Goal: Task Accomplishment & Management: Manage account settings

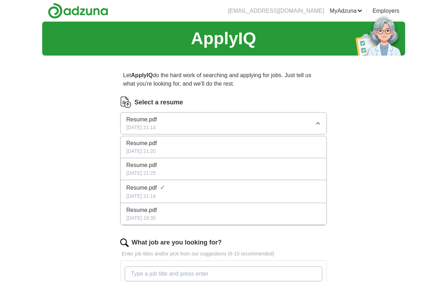
click at [72, 189] on div "ApplyIQ Let ApplyIQ do the hard work of searching and applying for jobs. Just t…" at bounding box center [223, 262] width 363 height 480
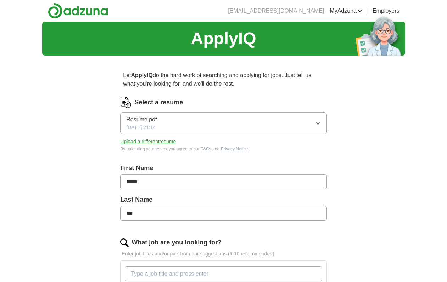
click at [150, 146] on div "By uploading your resume you agree to our T&Cs and Privacy Notice ." at bounding box center [223, 149] width 206 height 6
click at [155, 140] on button "Upload a different resume" at bounding box center [148, 141] width 56 height 7
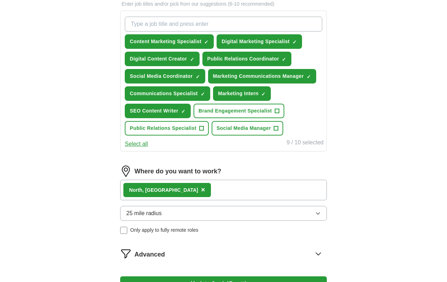
scroll to position [253, 0]
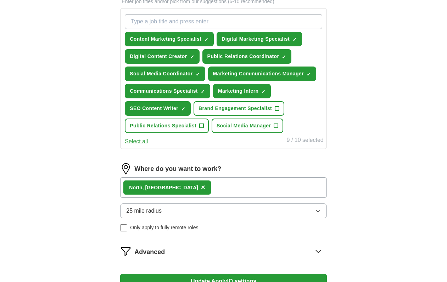
click at [196, 117] on div "Content Marketing Specialist ✓ × Digital Marketing Specialist ✓ × Digital Conte…" at bounding box center [223, 73] width 200 height 125
click at [196, 122] on button "Public Relations Specialist +" at bounding box center [167, 126] width 84 height 15
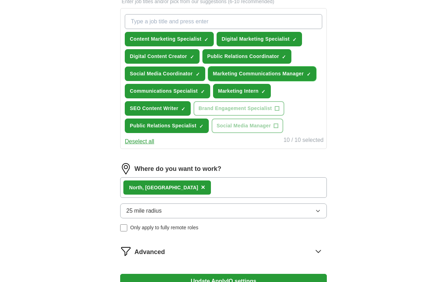
click at [0, 0] on span "×" at bounding box center [0, 0] width 0 height 0
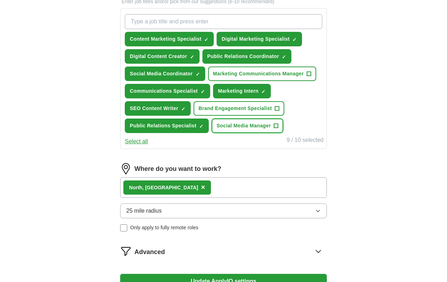
click at [276, 125] on span "+" at bounding box center [276, 126] width 4 height 6
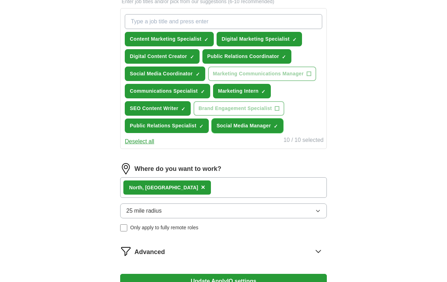
click at [271, 126] on button "Social Media Manager ✓ ×" at bounding box center [248, 126] width 72 height 15
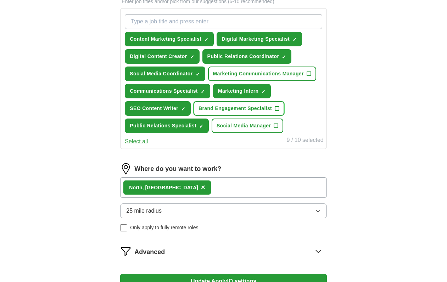
click at [274, 107] on button "Brand Engagement Specialist +" at bounding box center [239, 108] width 91 height 15
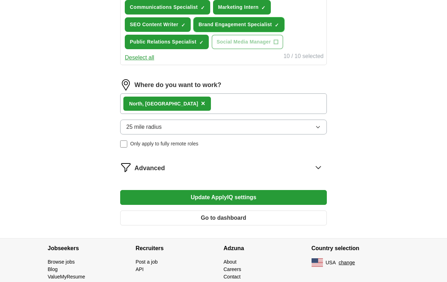
scroll to position [364, 0]
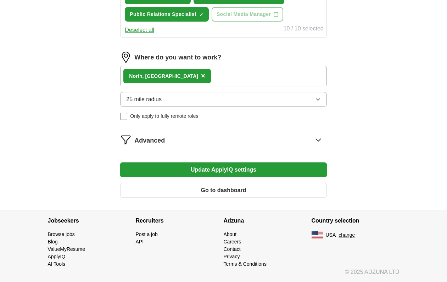
click at [190, 169] on button "Update ApplyIQ settings" at bounding box center [223, 170] width 206 height 15
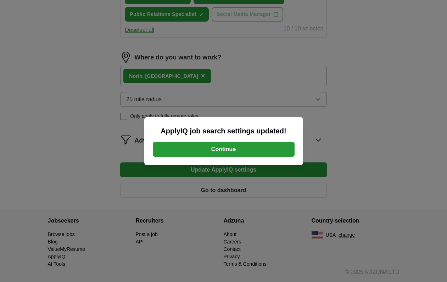
click at [210, 153] on button "Continue" at bounding box center [224, 149] width 142 height 15
